Goal: Task Accomplishment & Management: Manage account settings

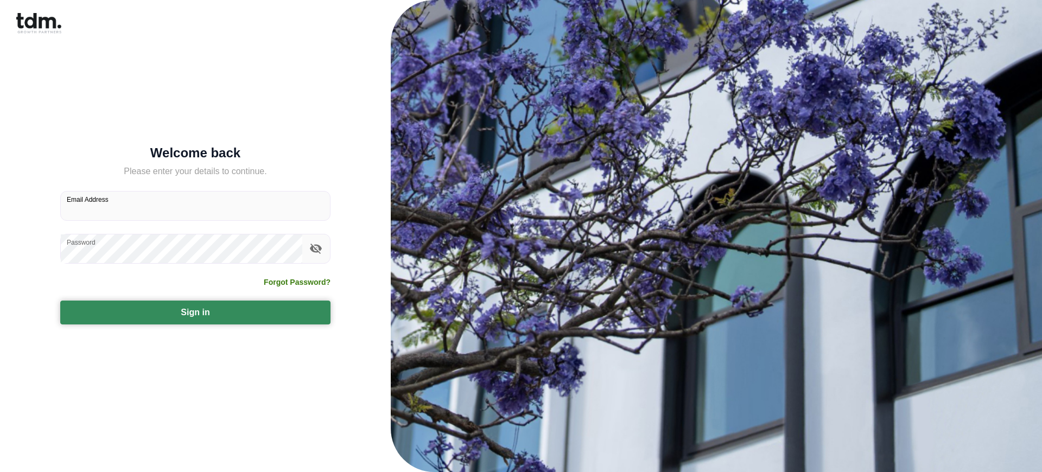
click at [195, 312] on button "Sign in" at bounding box center [195, 313] width 270 height 24
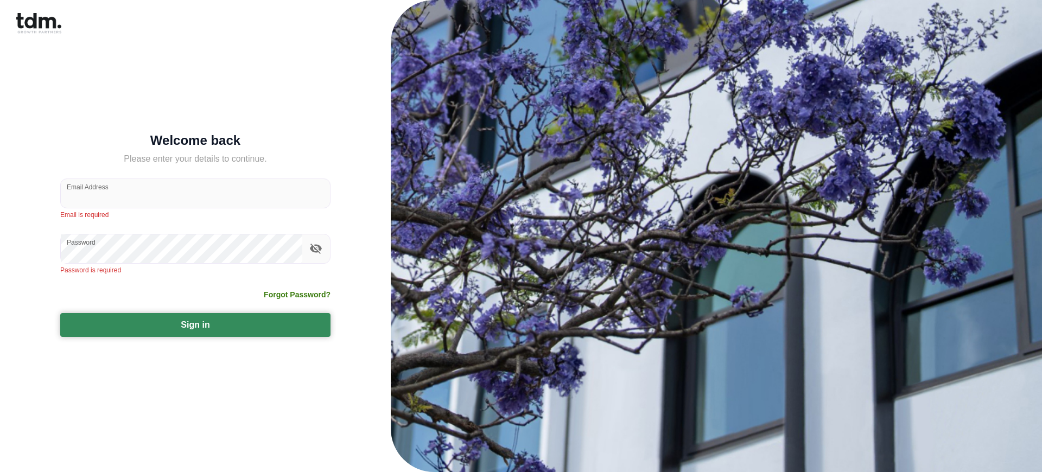
click at [195, 325] on button "Sign in" at bounding box center [195, 325] width 270 height 24
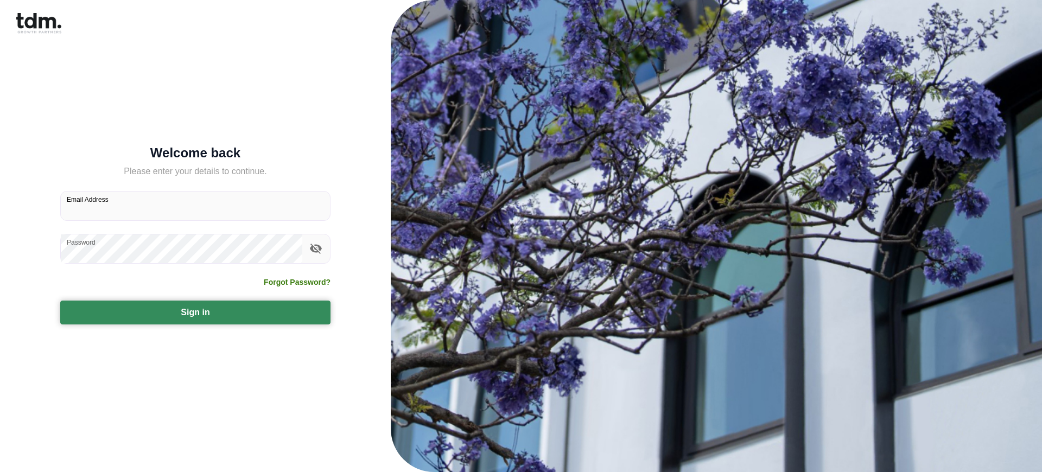
click at [195, 312] on button "Sign in" at bounding box center [195, 313] width 270 height 24
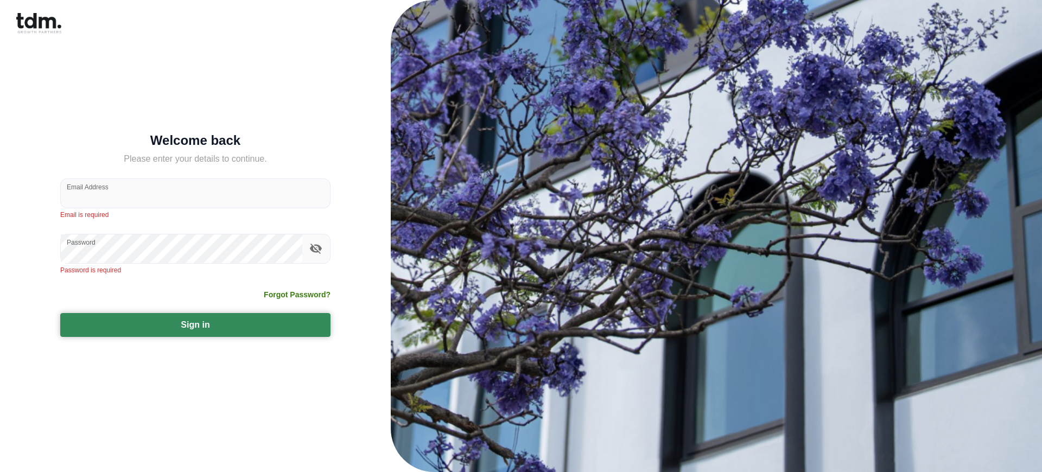
click at [195, 325] on button "Sign in" at bounding box center [195, 325] width 270 height 24
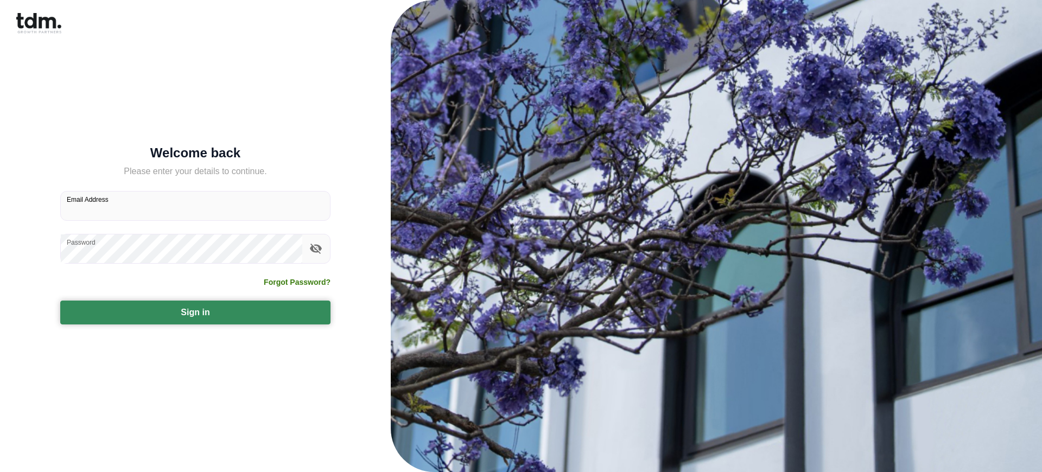
click at [195, 312] on button "Sign in" at bounding box center [195, 313] width 270 height 24
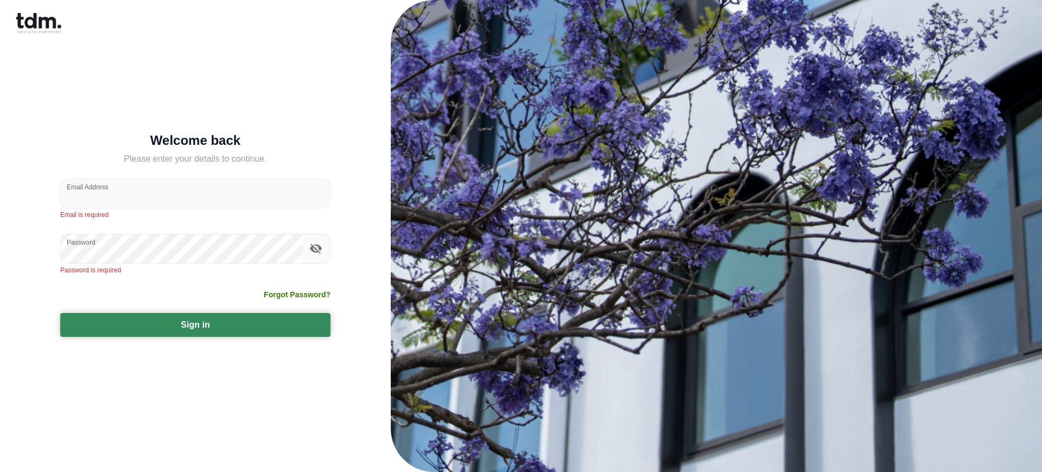
click at [195, 325] on button "Sign in" at bounding box center [195, 325] width 270 height 24
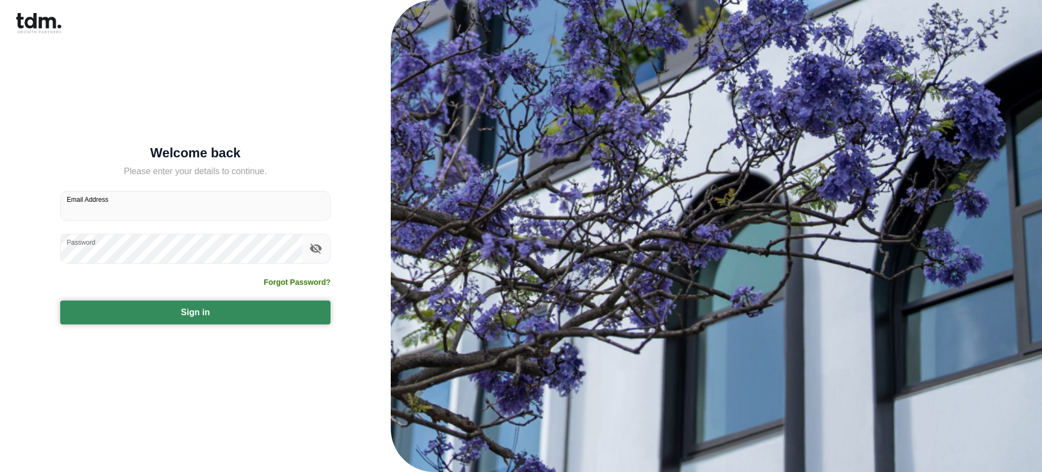
click at [195, 312] on button "Sign in" at bounding box center [195, 313] width 270 height 24
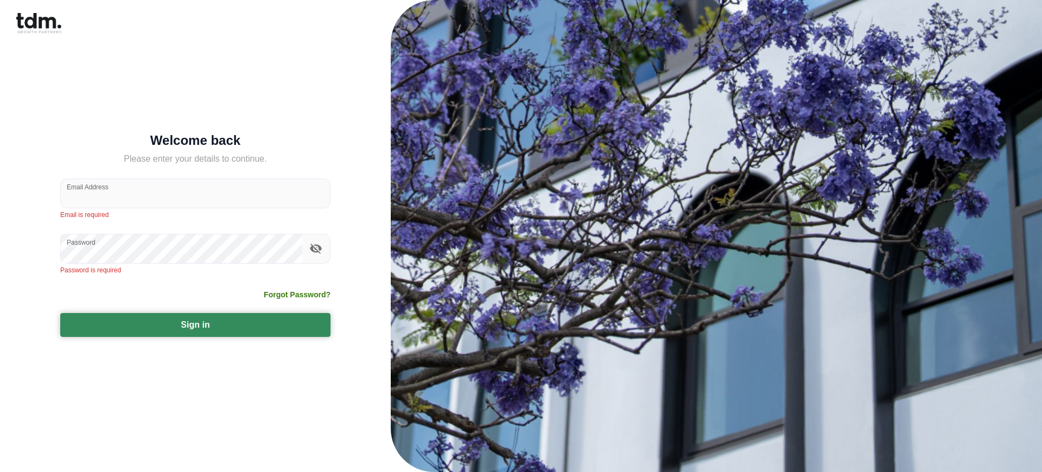
click at [195, 325] on button "Sign in" at bounding box center [195, 325] width 270 height 24
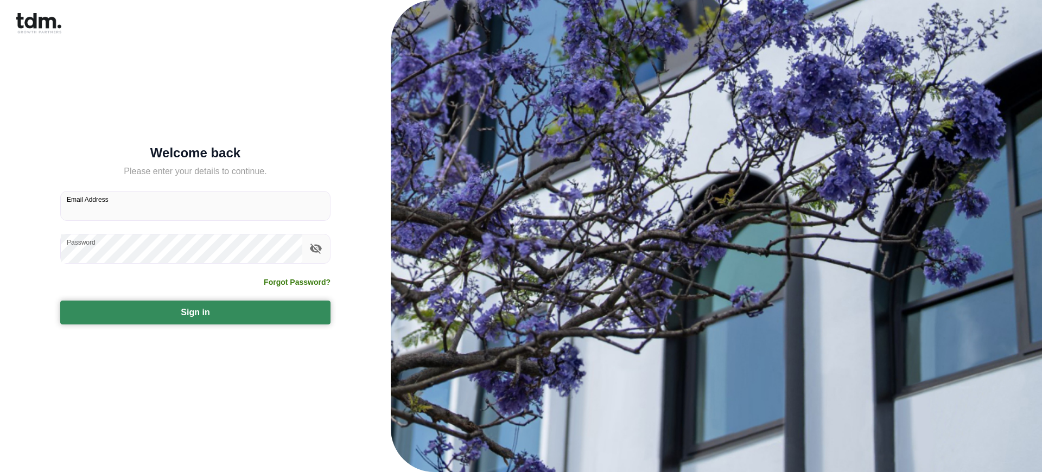
click at [195, 312] on button "Sign in" at bounding box center [195, 313] width 270 height 24
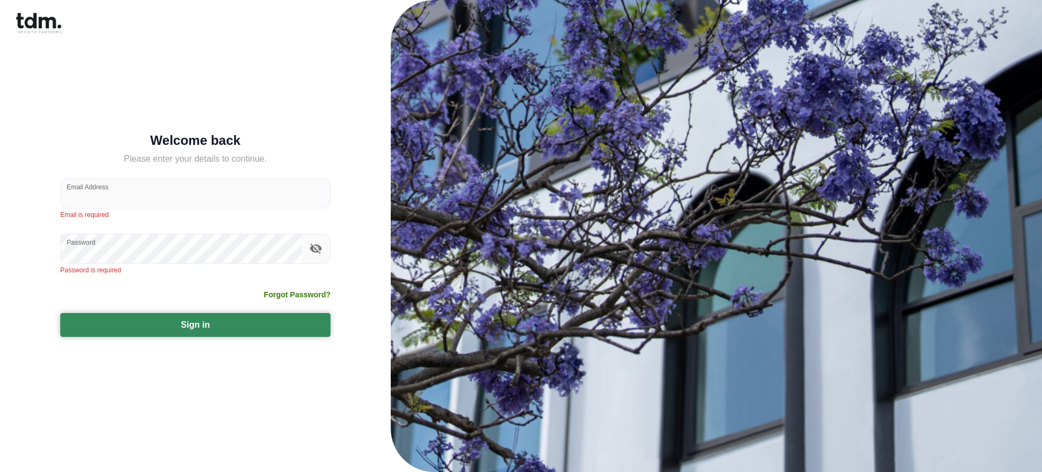
click at [195, 325] on button "Sign in" at bounding box center [195, 325] width 270 height 24
